Goal: Task Accomplishment & Management: Use online tool/utility

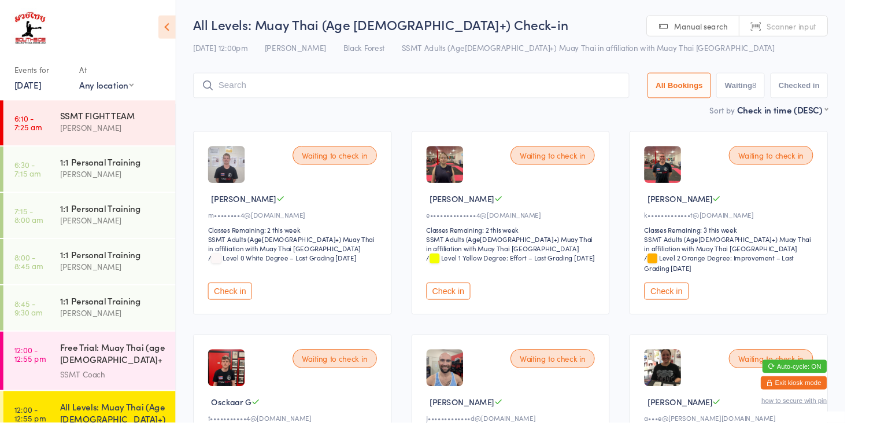
scroll to position [148, 0]
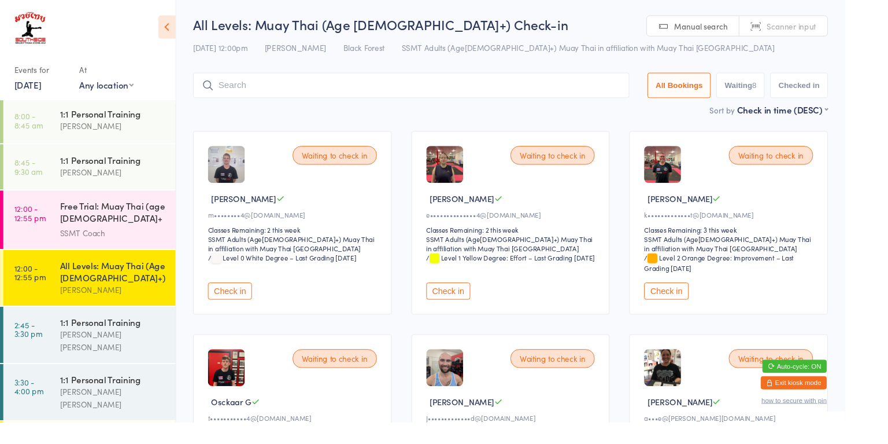
click at [60, 295] on link "12:00 - 12:55 pm All Levels: Muay Thai (Age [DEMOGRAPHIC_DATA]+) [PERSON_NAME]" at bounding box center [93, 292] width 181 height 58
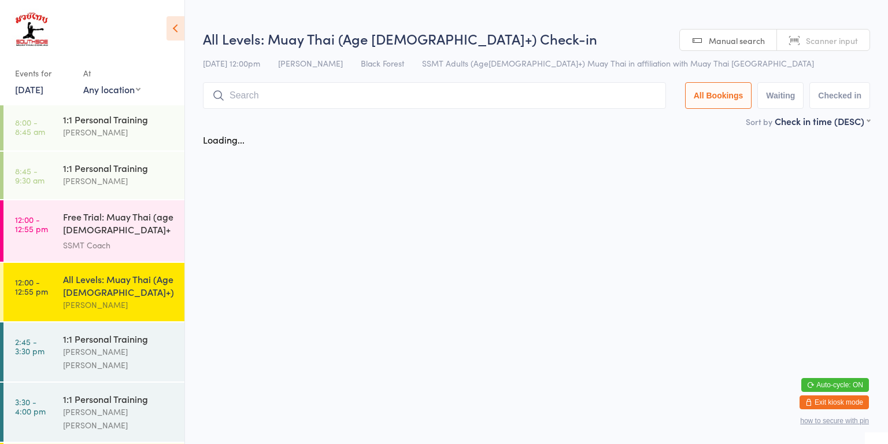
click at [42, 224] on time "12:00 - 12:55 pm" at bounding box center [31, 224] width 33 height 19
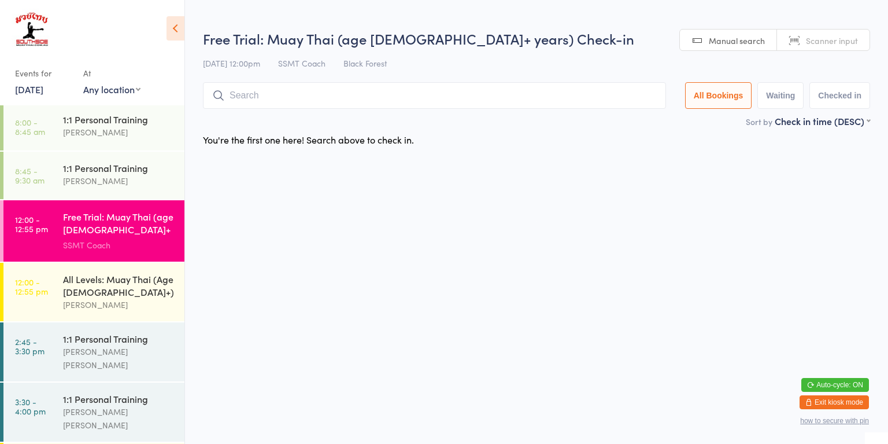
click at [46, 283] on time "12:00 - 12:55 pm" at bounding box center [31, 286] width 33 height 19
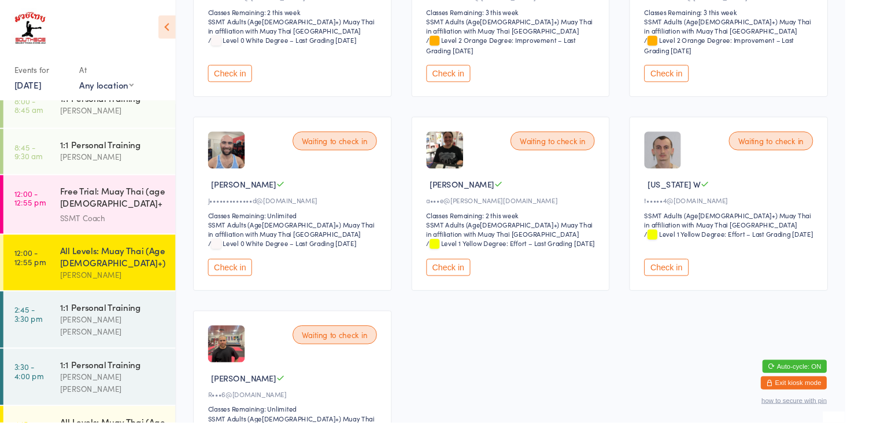
scroll to position [164, 0]
click at [53, 223] on link "12:00 - 12:55 pm Free Trial: Muay Thai (age [DEMOGRAPHIC_DATA]+ years) SSMT Coa…" at bounding box center [93, 214] width 181 height 61
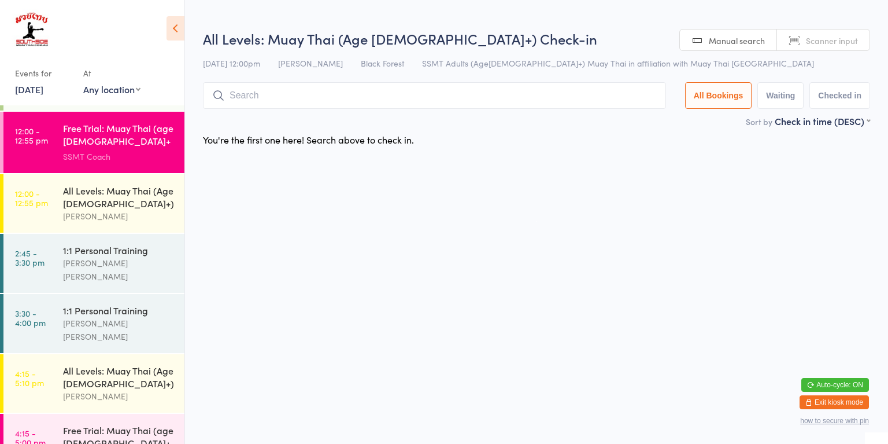
scroll to position [238, 0]
click at [30, 220] on link "12:00 - 12:55 pm All Levels: Muay Thai (Age [DEMOGRAPHIC_DATA]+) [PERSON_NAME]" at bounding box center [93, 202] width 181 height 58
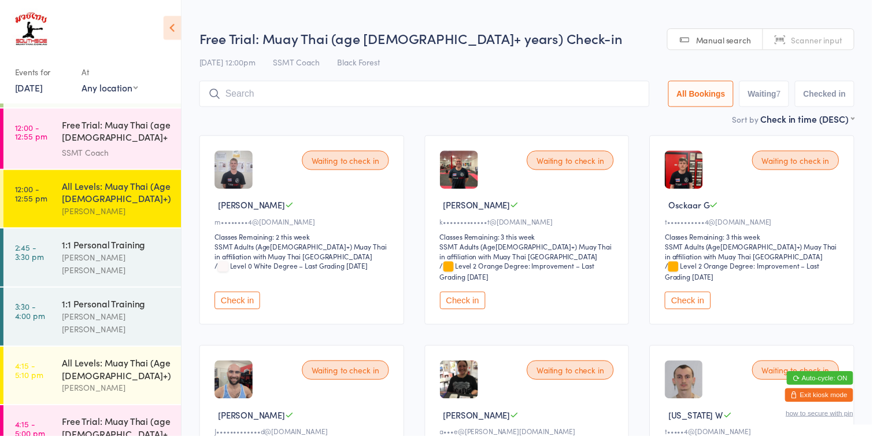
click at [28, 293] on link "3:30 - 4:00 pm 1:1 Personal Training [PERSON_NAME] [PERSON_NAME]" at bounding box center [93, 322] width 181 height 59
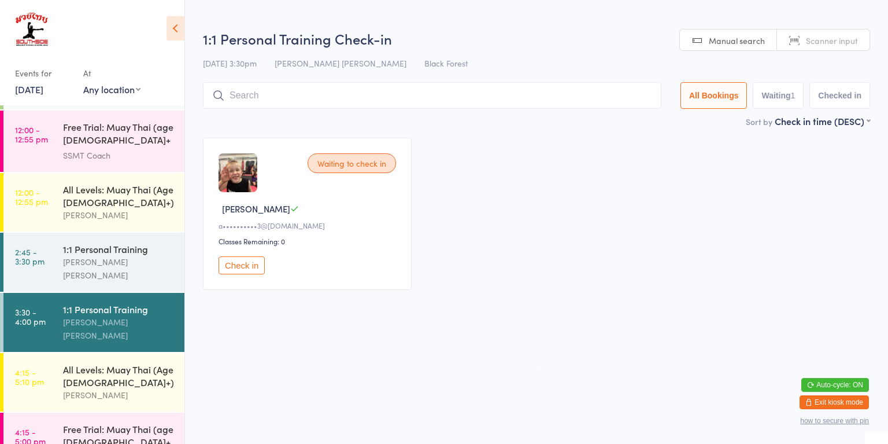
click at [49, 359] on link "4:15 - 5:10 pm All Levels: Muay Thai (Age [DEMOGRAPHIC_DATA]+) [PERSON_NAME]" at bounding box center [93, 382] width 181 height 58
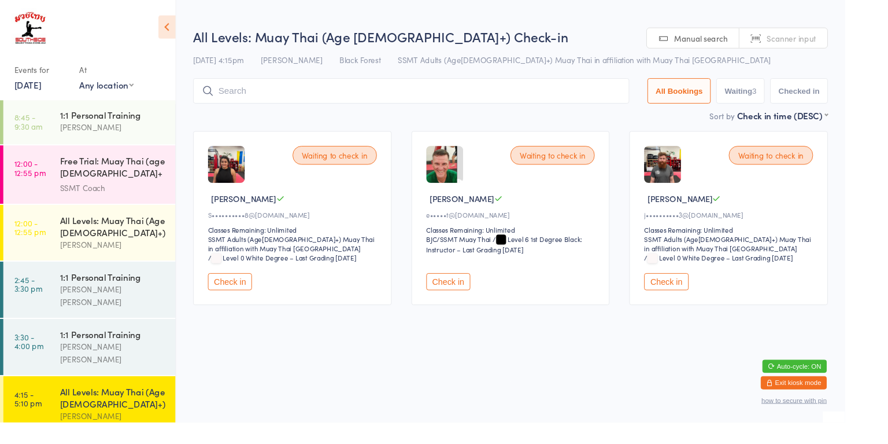
scroll to position [194, 0]
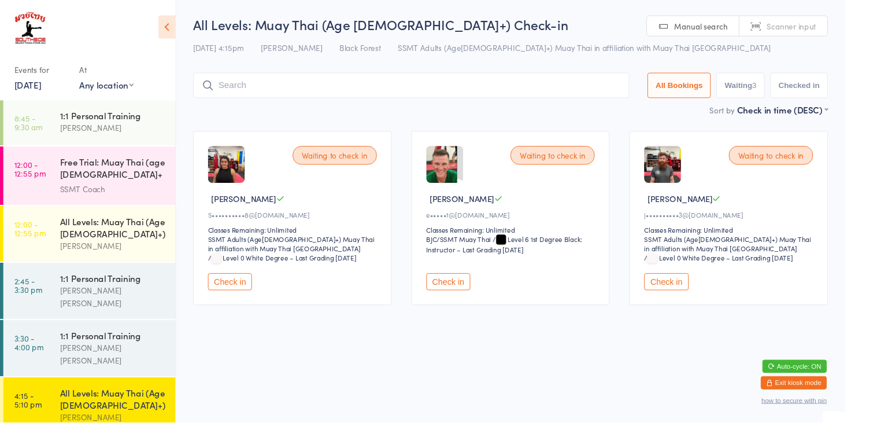
click at [51, 264] on link "12:00 - 12:55 pm All Levels: Muay Thai (Age [DEMOGRAPHIC_DATA]+) [PERSON_NAME]" at bounding box center [93, 245] width 181 height 58
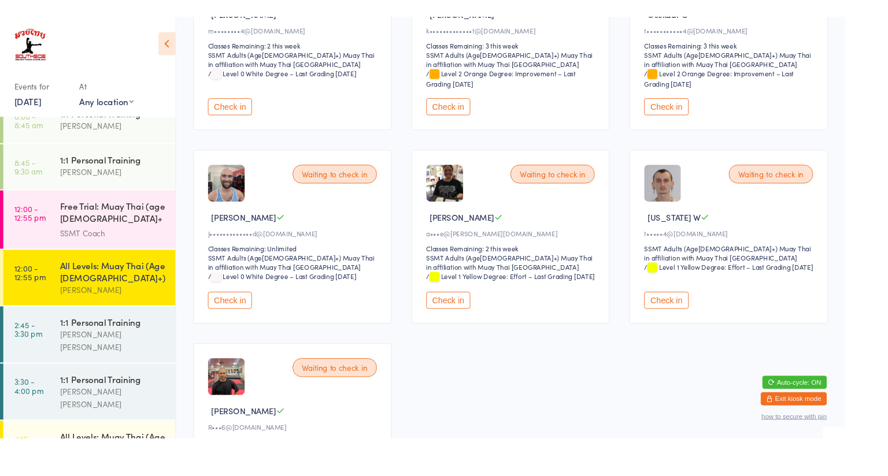
scroll to position [212, 0]
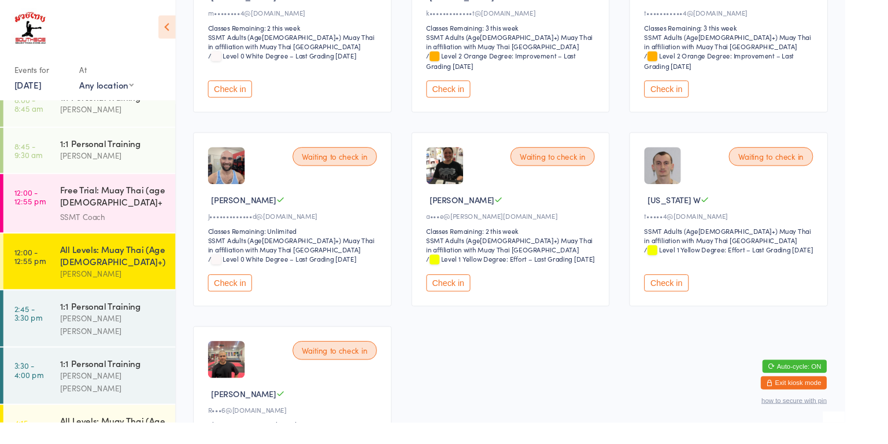
click at [705, 304] on button "Check in" at bounding box center [700, 297] width 46 height 18
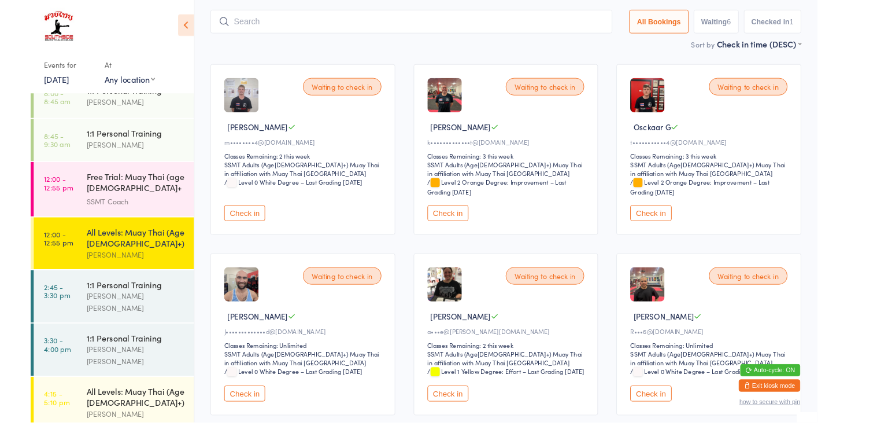
scroll to position [0, 0]
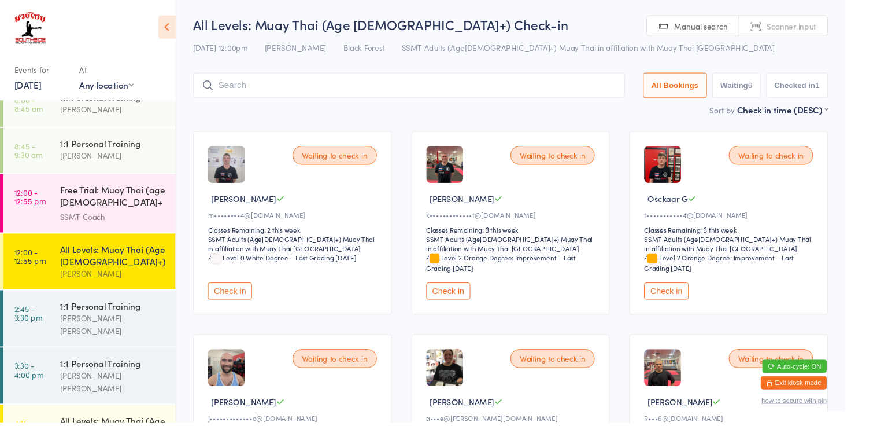
click at [703, 309] on button "Check in" at bounding box center [700, 306] width 46 height 18
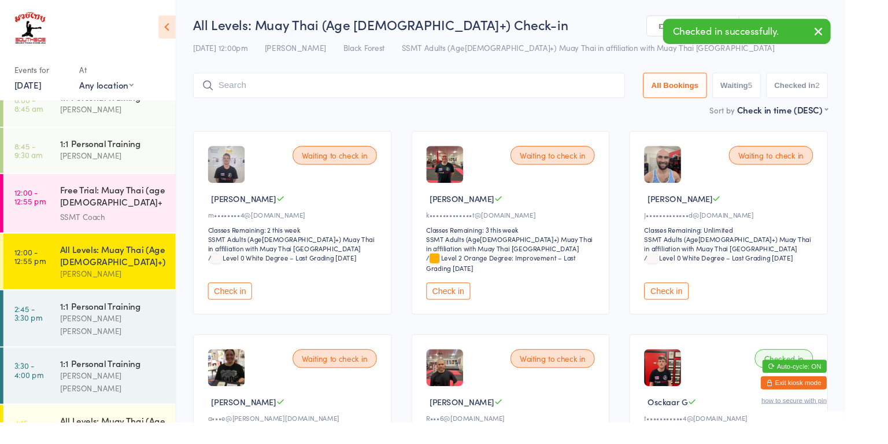
click at [470, 305] on button "Check in" at bounding box center [471, 306] width 46 height 18
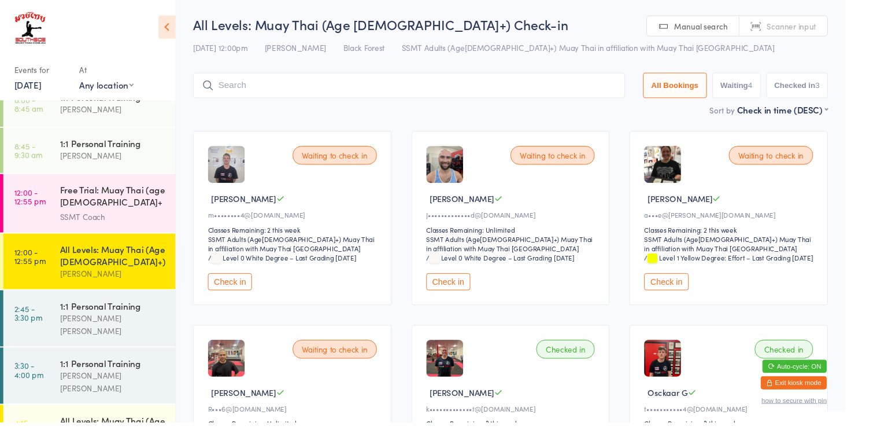
click at [250, 301] on button "Check in" at bounding box center [242, 296] width 46 height 18
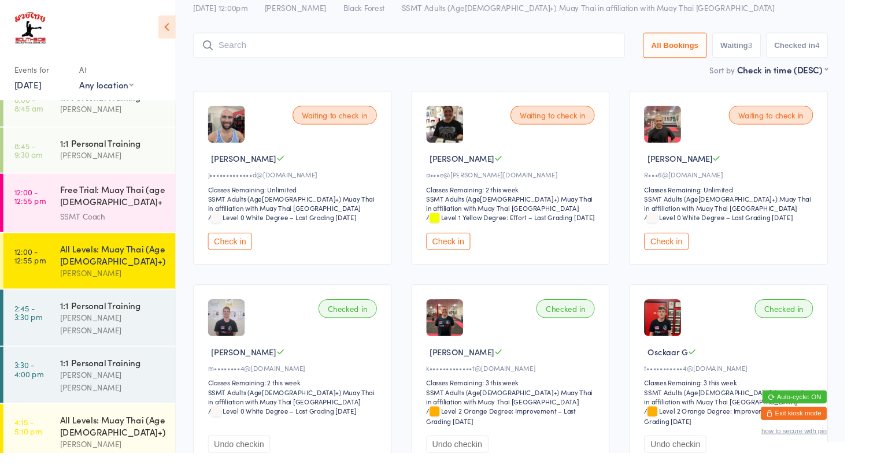
scroll to position [39, 0]
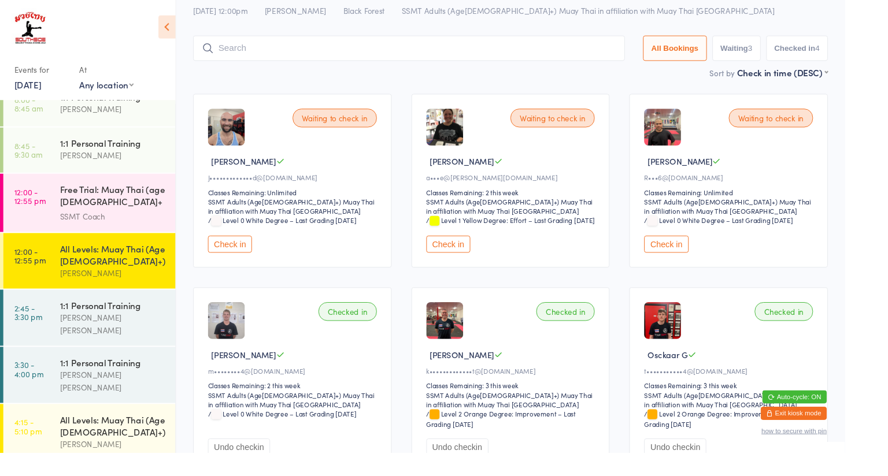
click at [249, 266] on button "Check in" at bounding box center [242, 257] width 46 height 18
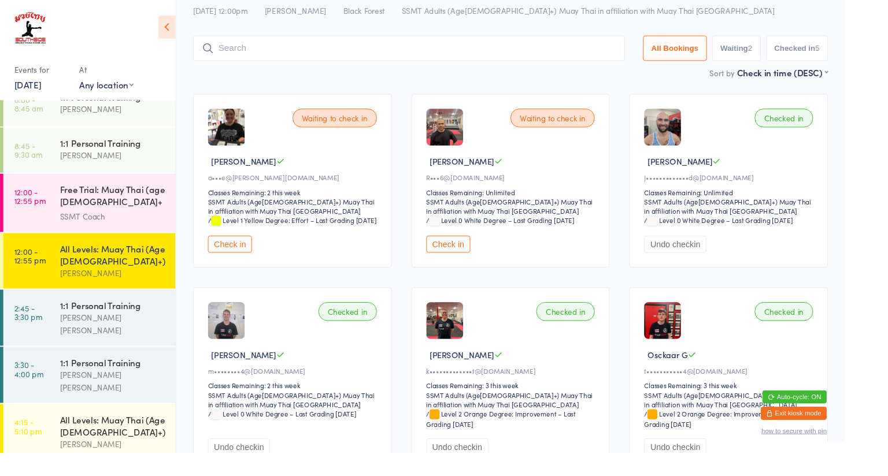
click at [481, 266] on button "Check in" at bounding box center [471, 257] width 46 height 18
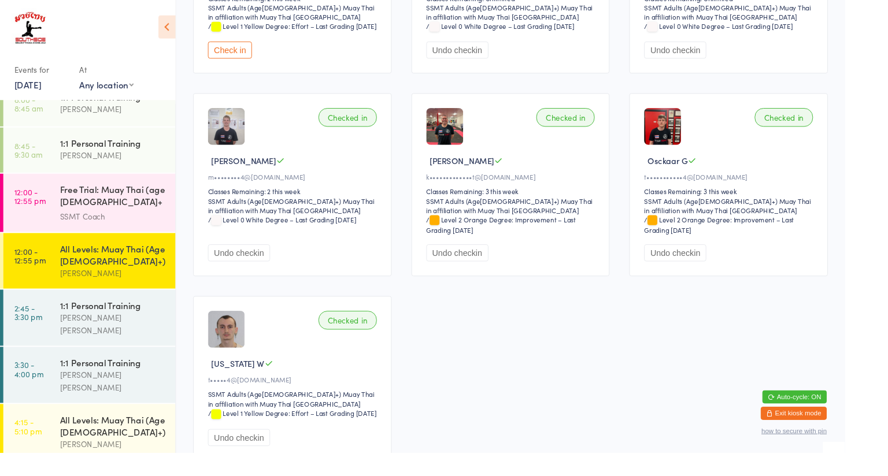
scroll to position [323, 0]
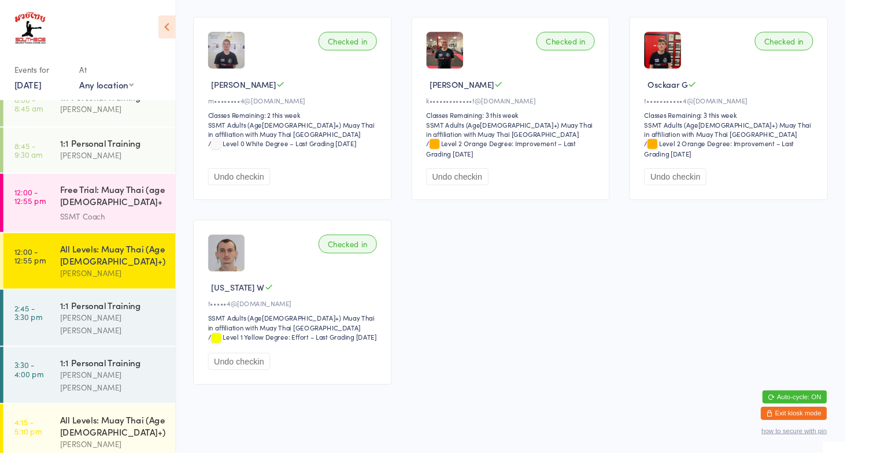
click at [109, 227] on div "SSMT Coach" at bounding box center [119, 227] width 112 height 13
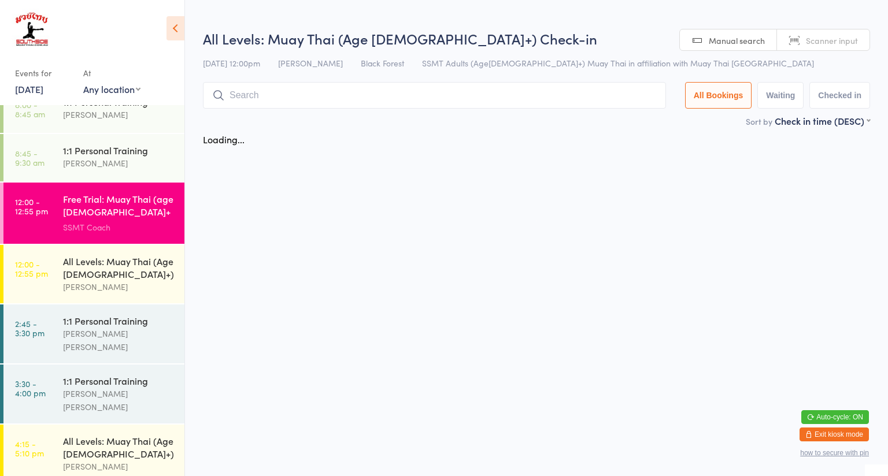
click at [95, 235] on div "Free Trial: Muay Thai (age [DEMOGRAPHIC_DATA]+ years) SSMT Coach" at bounding box center [123, 213] width 121 height 61
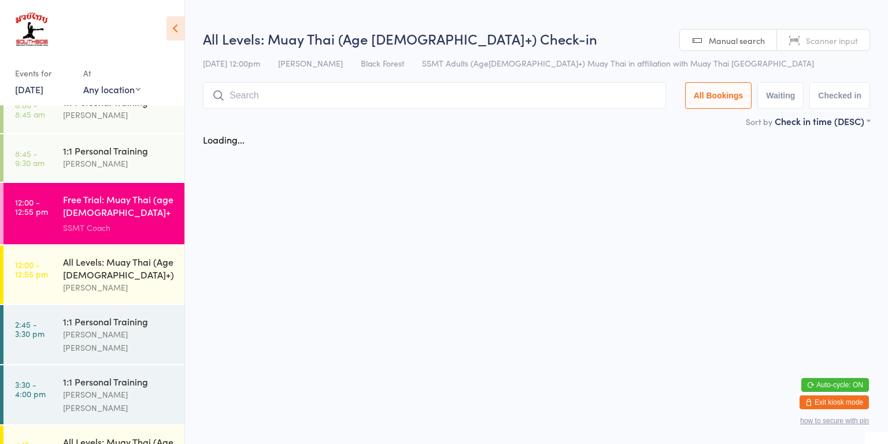
click at [99, 286] on div "[PERSON_NAME]" at bounding box center [119, 286] width 112 height 13
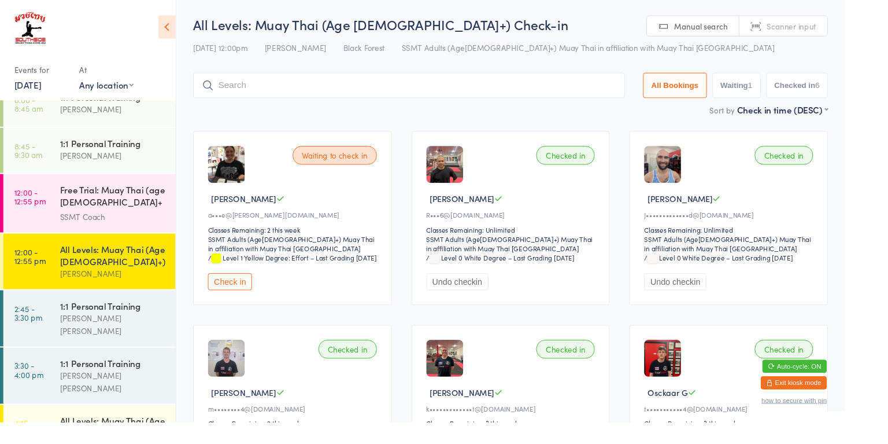
click at [234, 305] on button "Check in" at bounding box center [242, 296] width 46 height 18
